Goal: Task Accomplishment & Management: Manage account settings

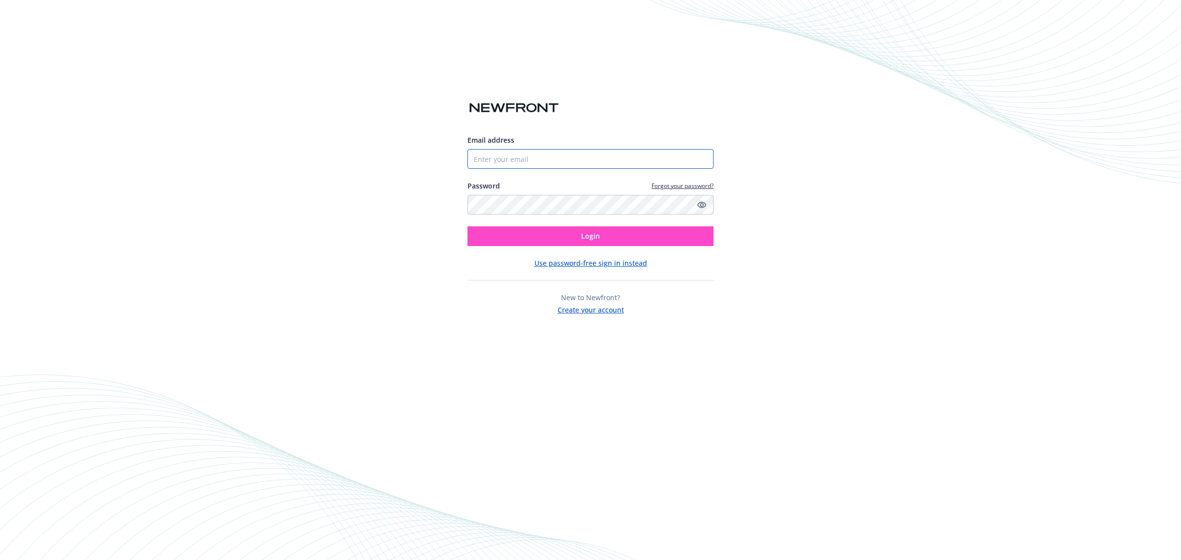
type input "[PERSON_NAME][EMAIL_ADDRESS][DOMAIN_NAME]"
click at [514, 240] on button "Login" at bounding box center [590, 236] width 246 height 20
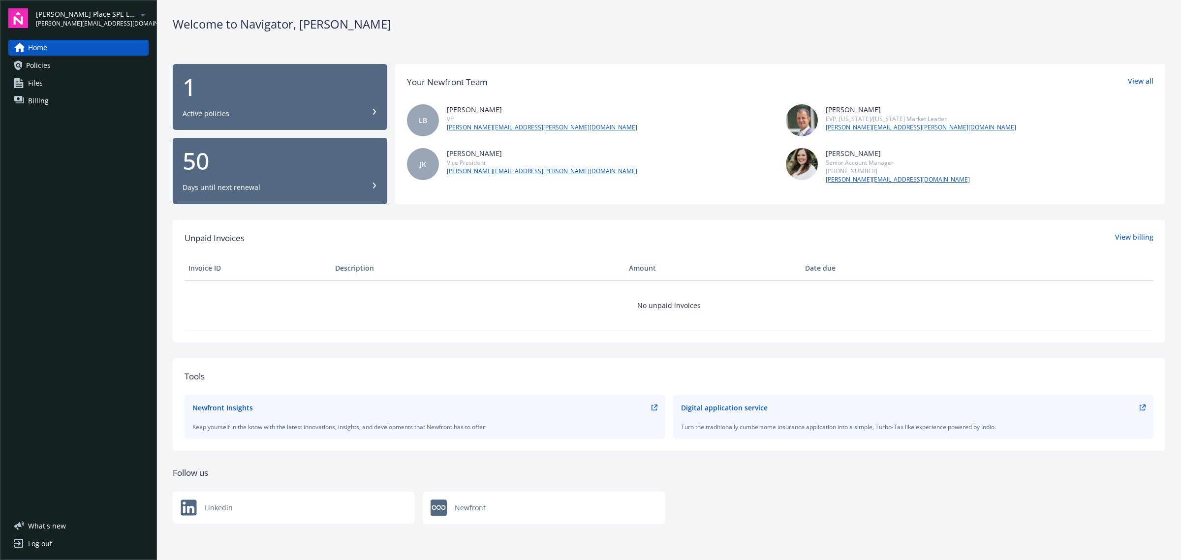
click at [126, 18] on div "[PERSON_NAME] Place SPE LLC [PERSON_NAME][EMAIL_ADDRESS][DOMAIN_NAME]" at bounding box center [92, 18] width 113 height 19
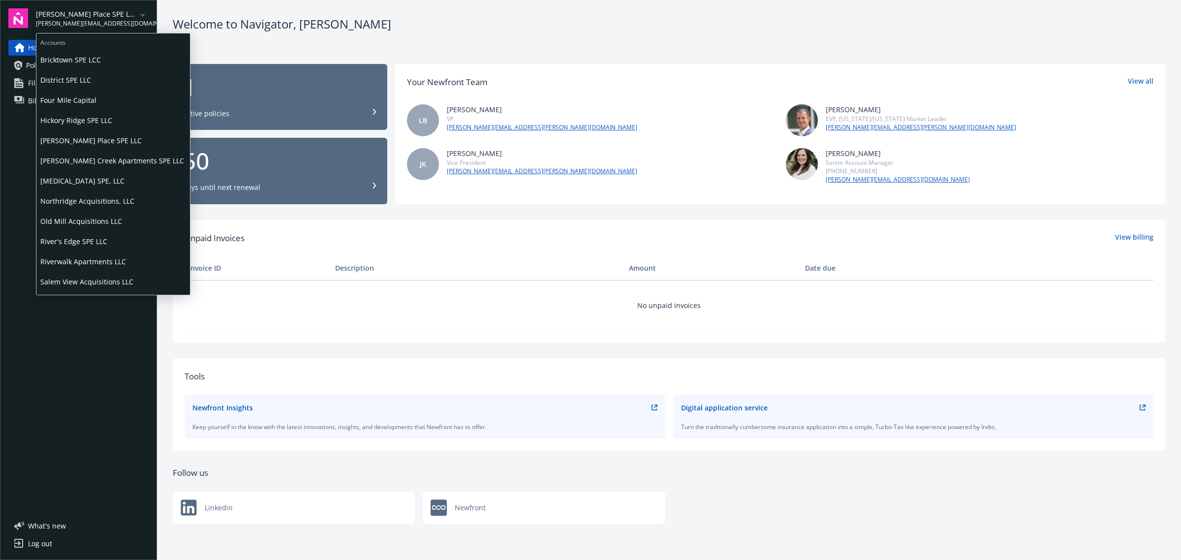
scroll to position [57, 0]
